Goal: Use online tool/utility: Utilize a website feature to perform a specific function

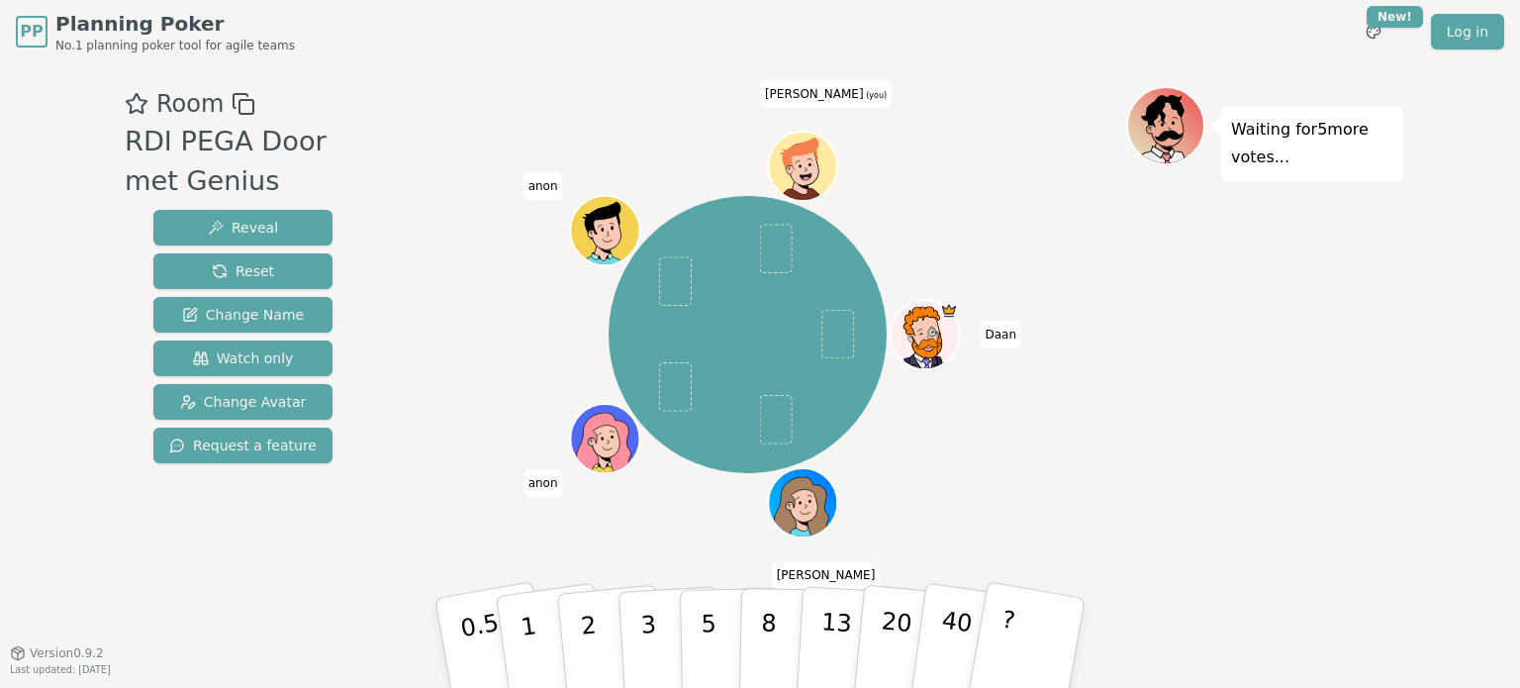
click at [505, 133] on div "[PERSON_NAME] [PERSON_NAME] [PERSON_NAME] (you)" at bounding box center [747, 335] width 757 height 427
click at [1145, 363] on div "Waiting for 5 more votes..." at bounding box center [1265, 358] width 277 height 544
click at [1394, 386] on div "Waiting for 5 more votes..." at bounding box center [1265, 358] width 277 height 544
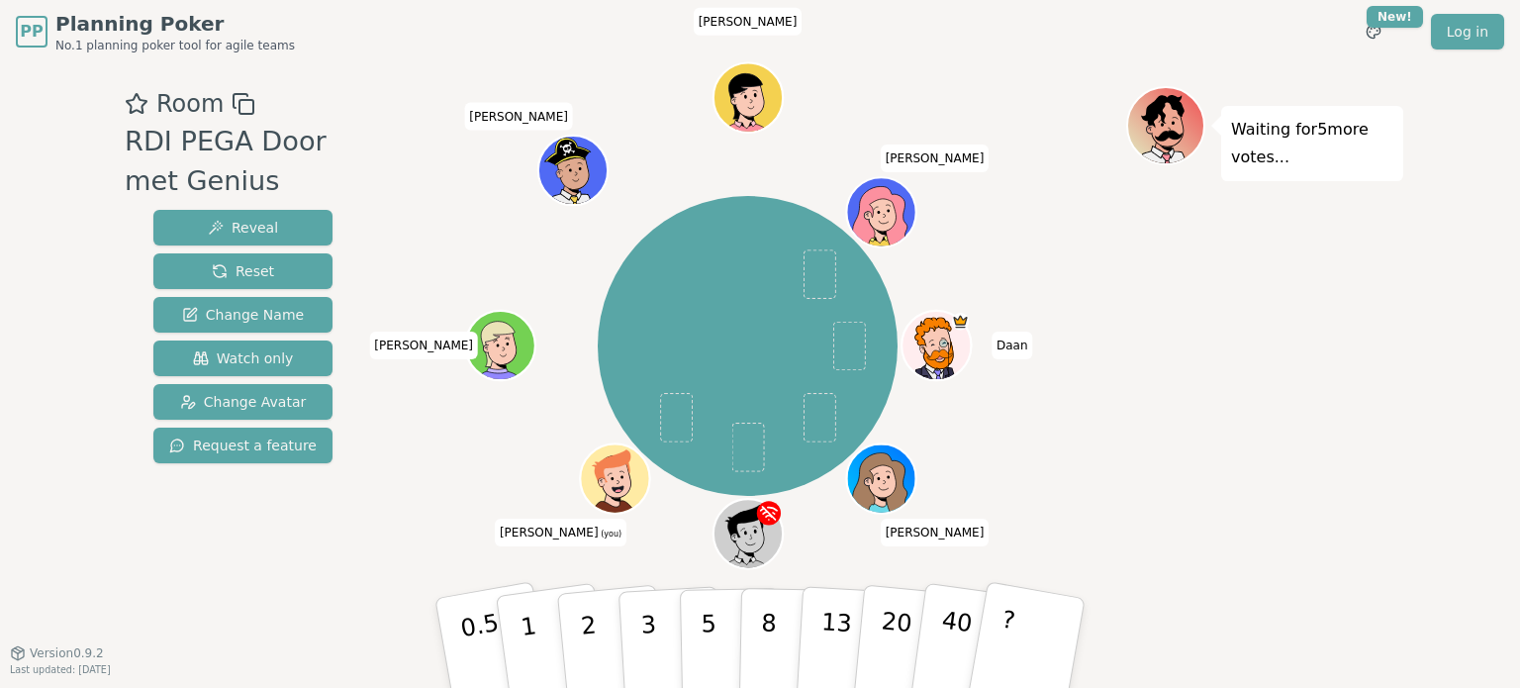
click at [1469, 411] on div "PP Planning Poker No.1 planning poker tool for agile teams Toggle theme New! Lo…" at bounding box center [760, 344] width 1520 height 688
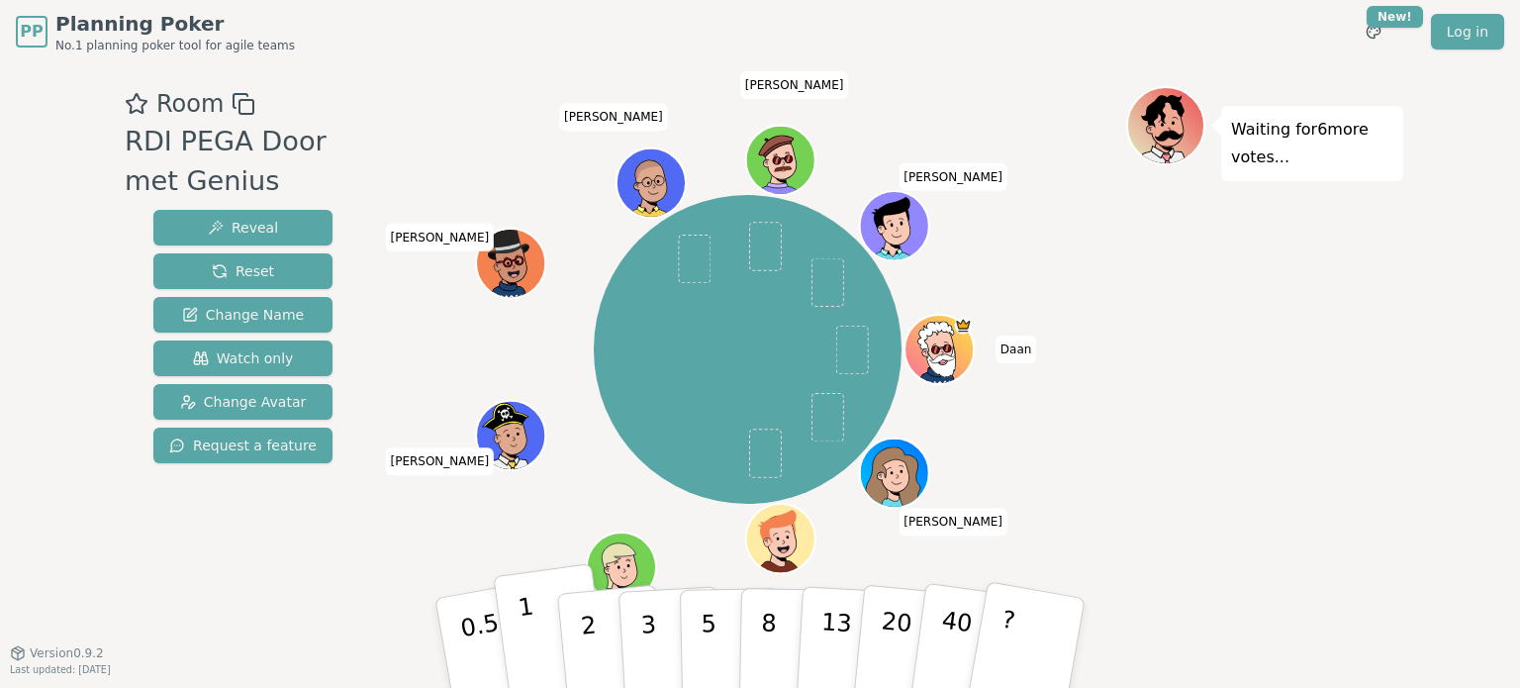
click at [527, 633] on p "1" at bounding box center [532, 646] width 30 height 108
click at [530, 662] on p "1" at bounding box center [532, 646] width 30 height 108
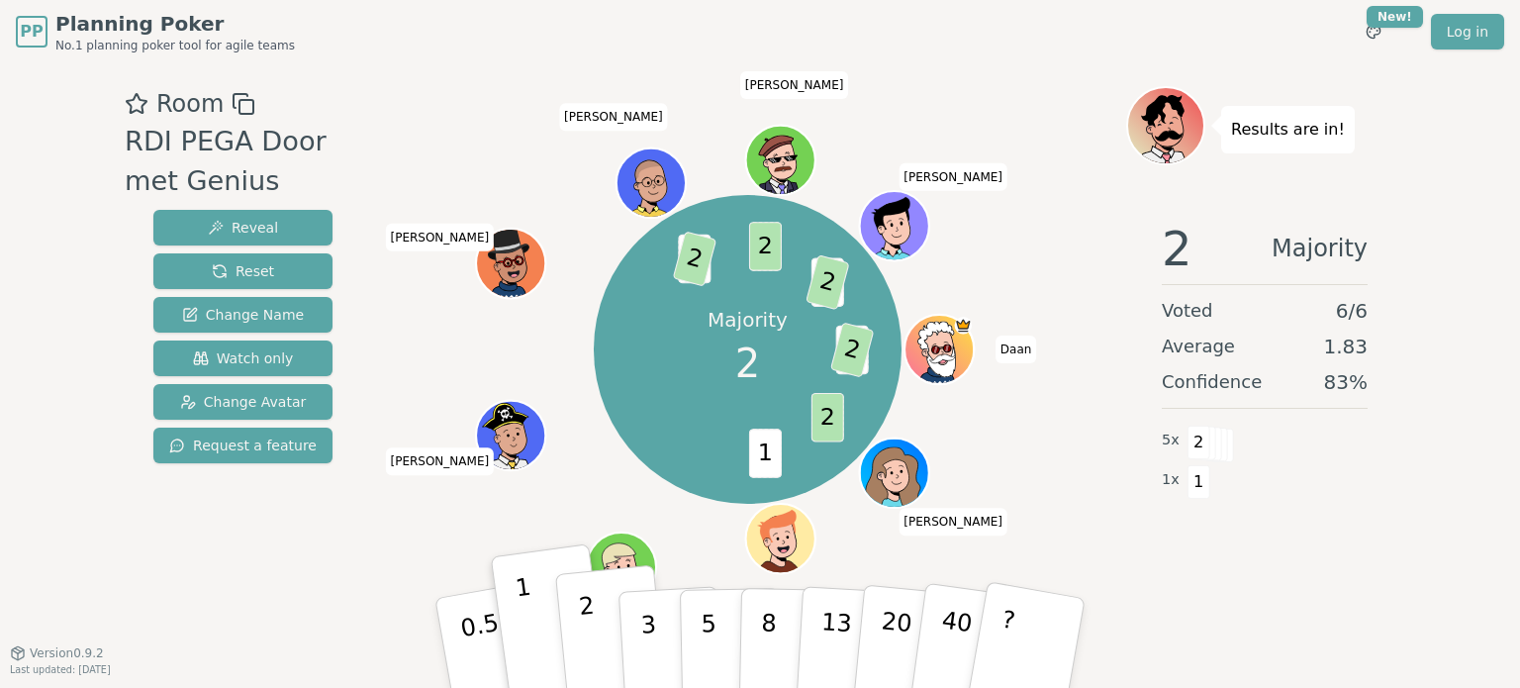
click at [589, 644] on p "2" at bounding box center [591, 646] width 26 height 108
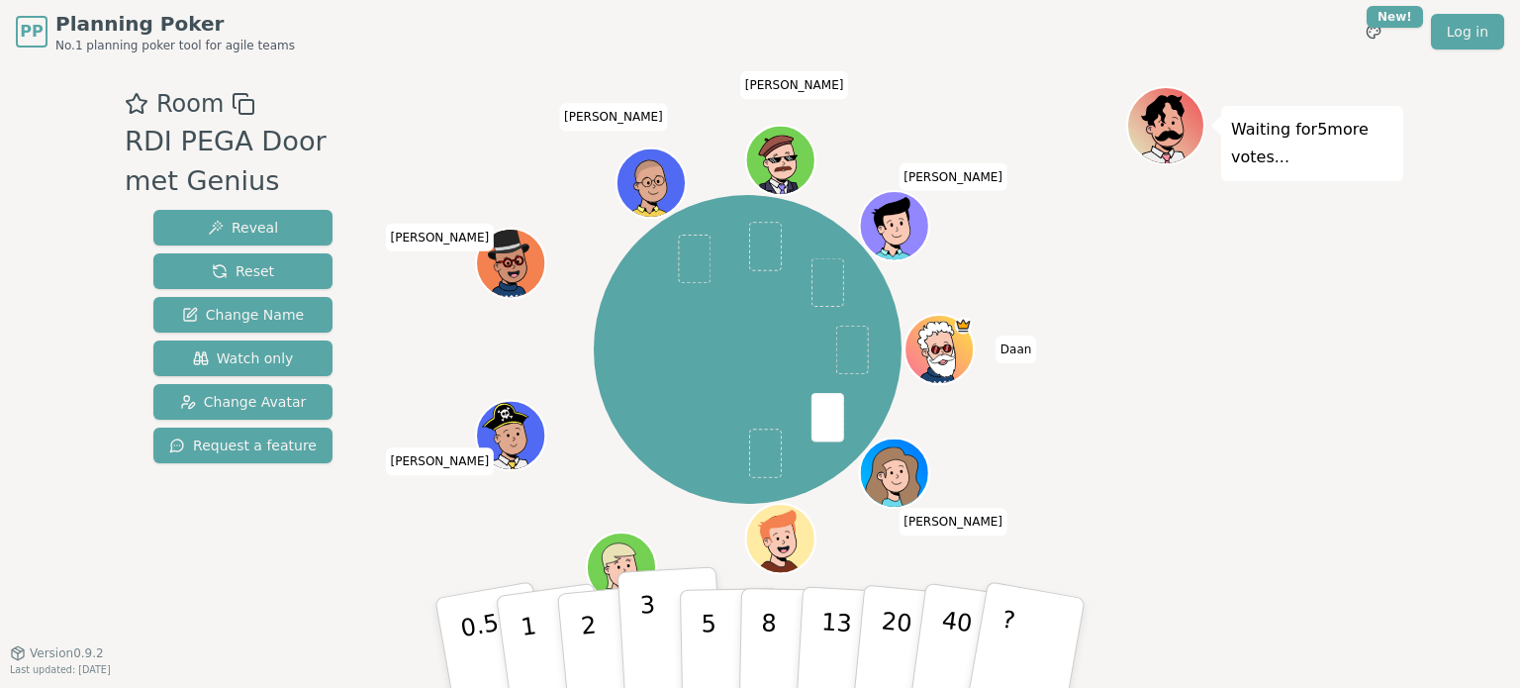
click at [663, 619] on button "3" at bounding box center [672, 643] width 108 height 154
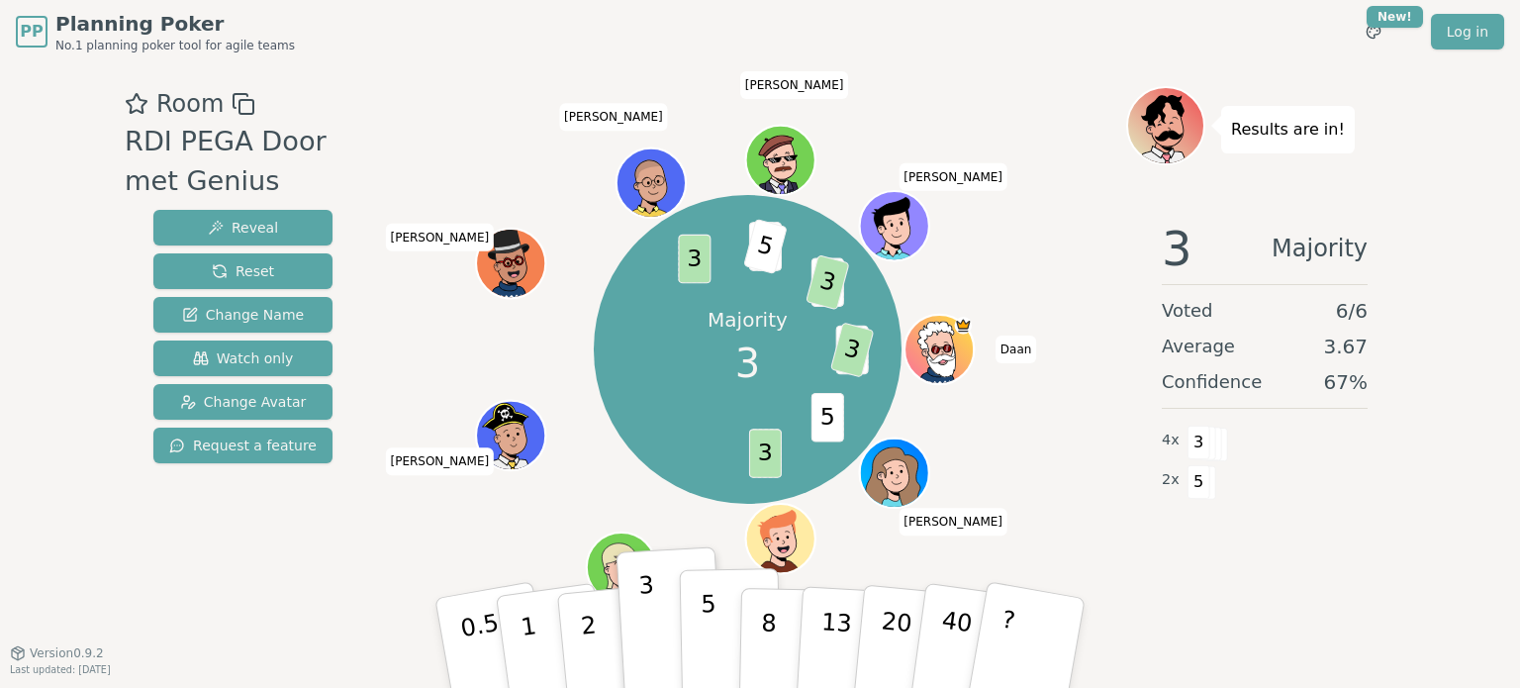
click at [694, 629] on button "5" at bounding box center [731, 643] width 102 height 150
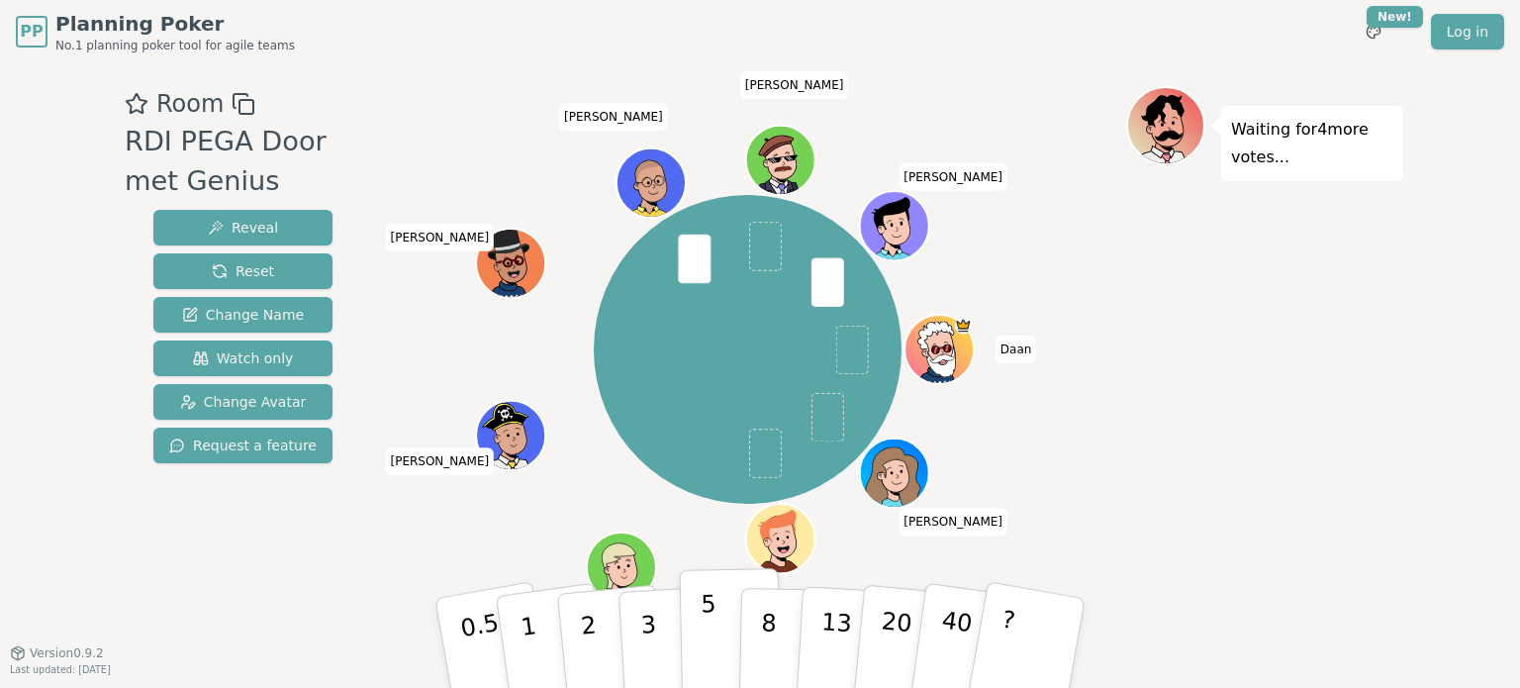
click at [704, 636] on p "5" at bounding box center [709, 643] width 17 height 107
